Goal: Task Accomplishment & Management: Manage account settings

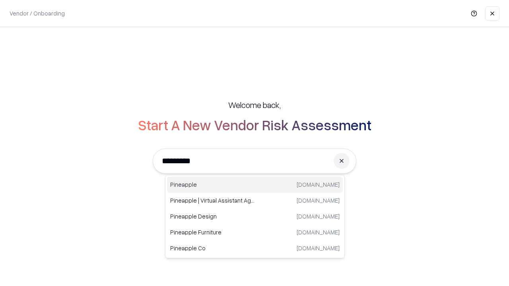
click at [255, 185] on div "Pineapple [DOMAIN_NAME]" at bounding box center [255, 185] width 176 height 16
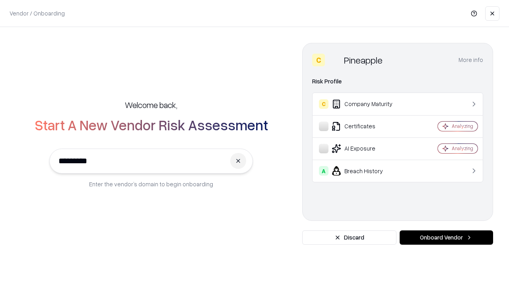
type input "*********"
click at [446, 238] on button "Onboard Vendor" at bounding box center [445, 237] width 93 height 14
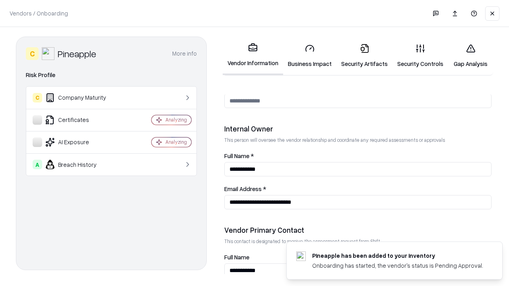
scroll to position [412, 0]
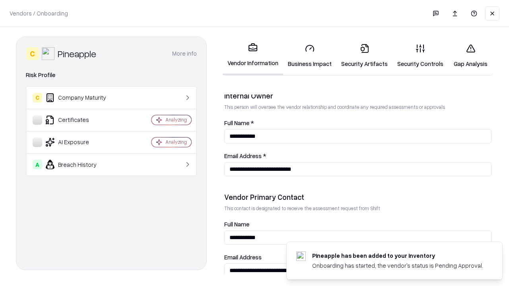
click at [310, 56] on link "Business Impact" at bounding box center [309, 55] width 53 height 37
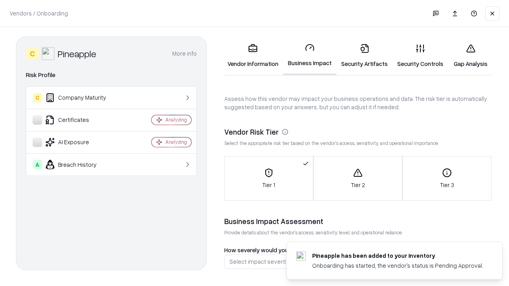
click at [364, 56] on link "Security Artifacts" at bounding box center [364, 55] width 56 height 37
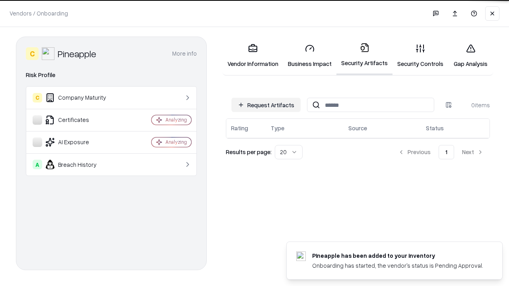
click at [266, 105] on button "Request Artifacts" at bounding box center [265, 105] width 69 height 14
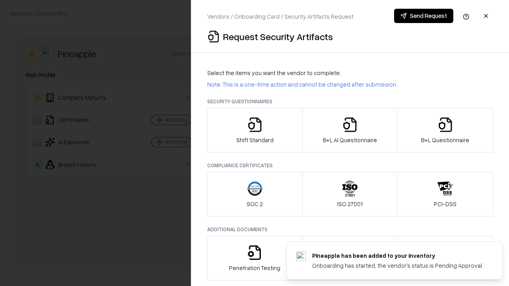
click at [254, 130] on icon "button" at bounding box center [255, 125] width 16 height 16
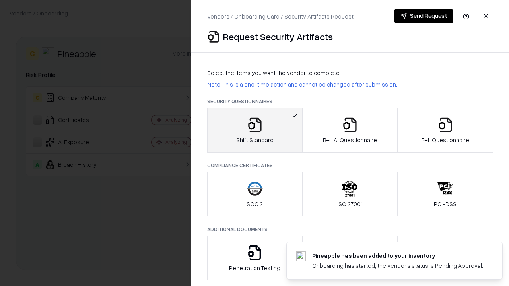
click at [423, 16] on button "Send Request" at bounding box center [423, 16] width 59 height 14
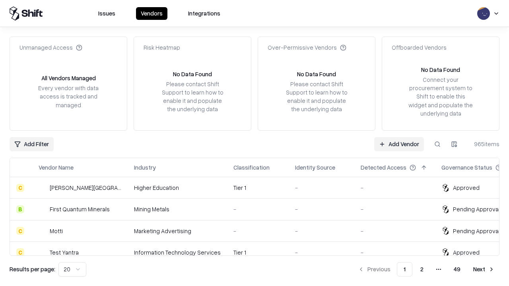
click at [437, 144] on button at bounding box center [437, 144] width 14 height 14
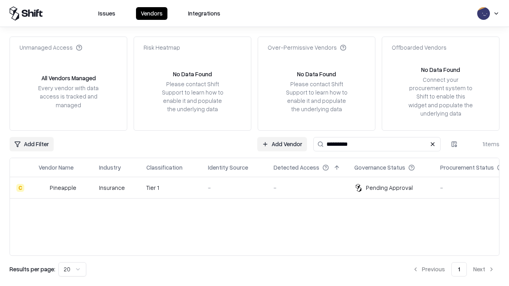
type input "*********"
click at [259, 188] on div "-" at bounding box center [234, 188] width 53 height 8
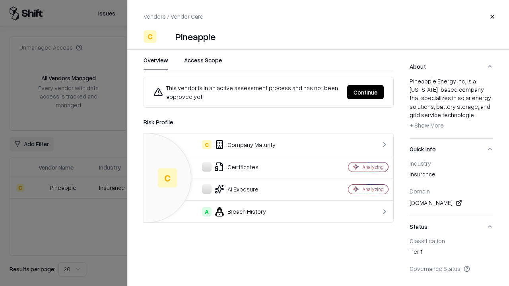
click at [365, 92] on button "Continue" at bounding box center [365, 92] width 37 height 14
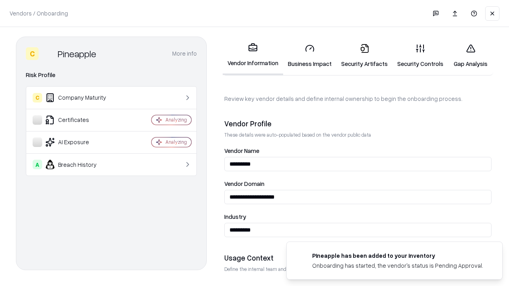
click at [364, 56] on link "Security Artifacts" at bounding box center [364, 55] width 56 height 37
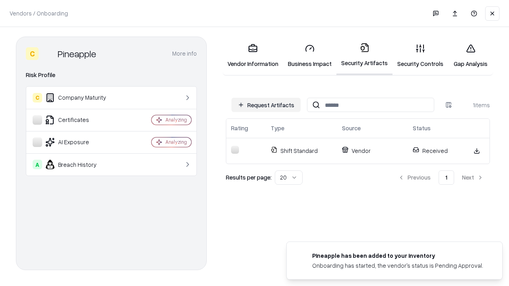
click at [470, 56] on link "Gap Analysis" at bounding box center [470, 55] width 45 height 37
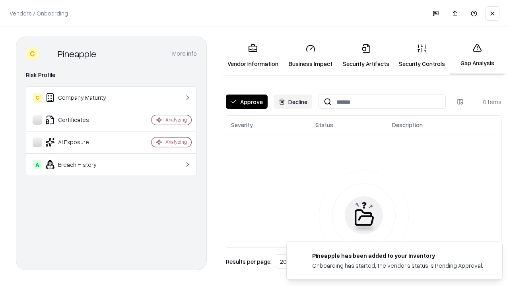
click at [246, 102] on button "Approve" at bounding box center [247, 102] width 42 height 14
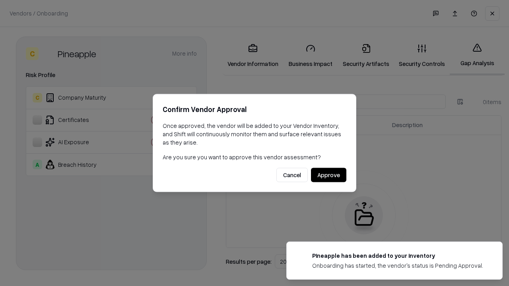
click at [328, 175] on button "Approve" at bounding box center [328, 175] width 35 height 14
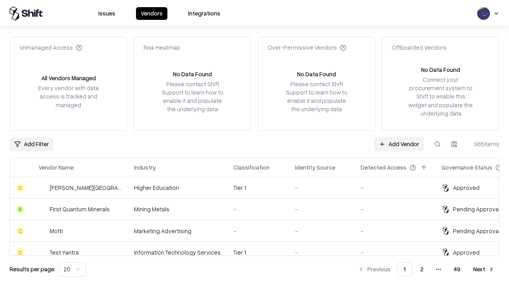
type input "*********"
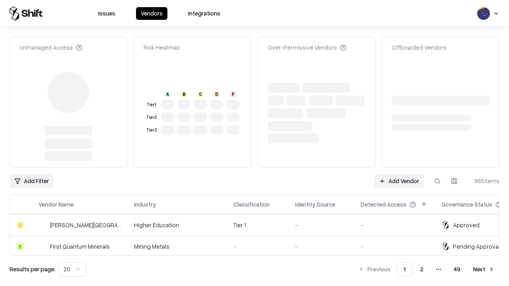
click at [399, 174] on link "Add Vendor" at bounding box center [399, 181] width 50 height 14
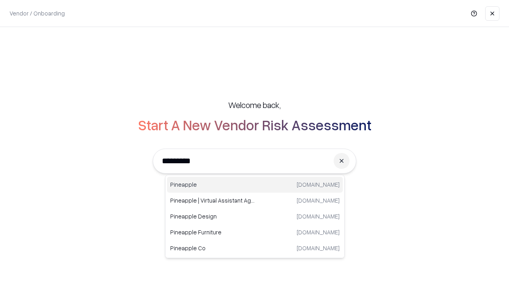
click at [255, 185] on div "Pineapple [DOMAIN_NAME]" at bounding box center [255, 185] width 176 height 16
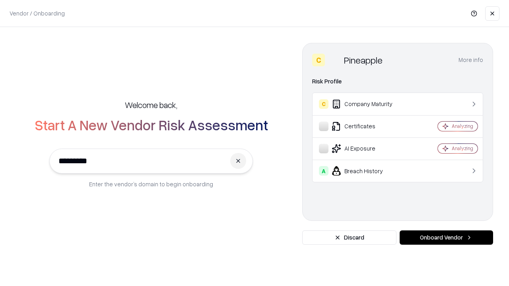
type input "*********"
click at [446, 238] on button "Onboard Vendor" at bounding box center [445, 237] width 93 height 14
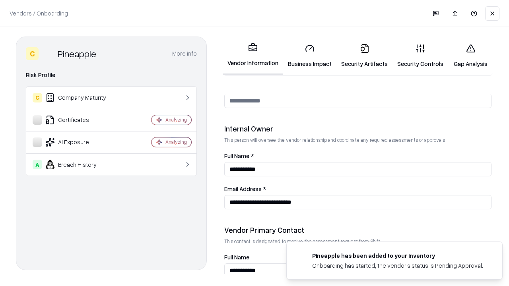
scroll to position [412, 0]
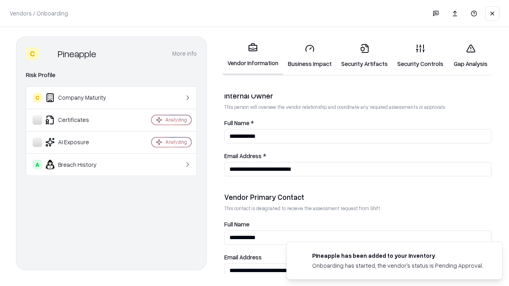
click at [470, 56] on link "Gap Analysis" at bounding box center [470, 55] width 45 height 37
